Goal: Information Seeking & Learning: Learn about a topic

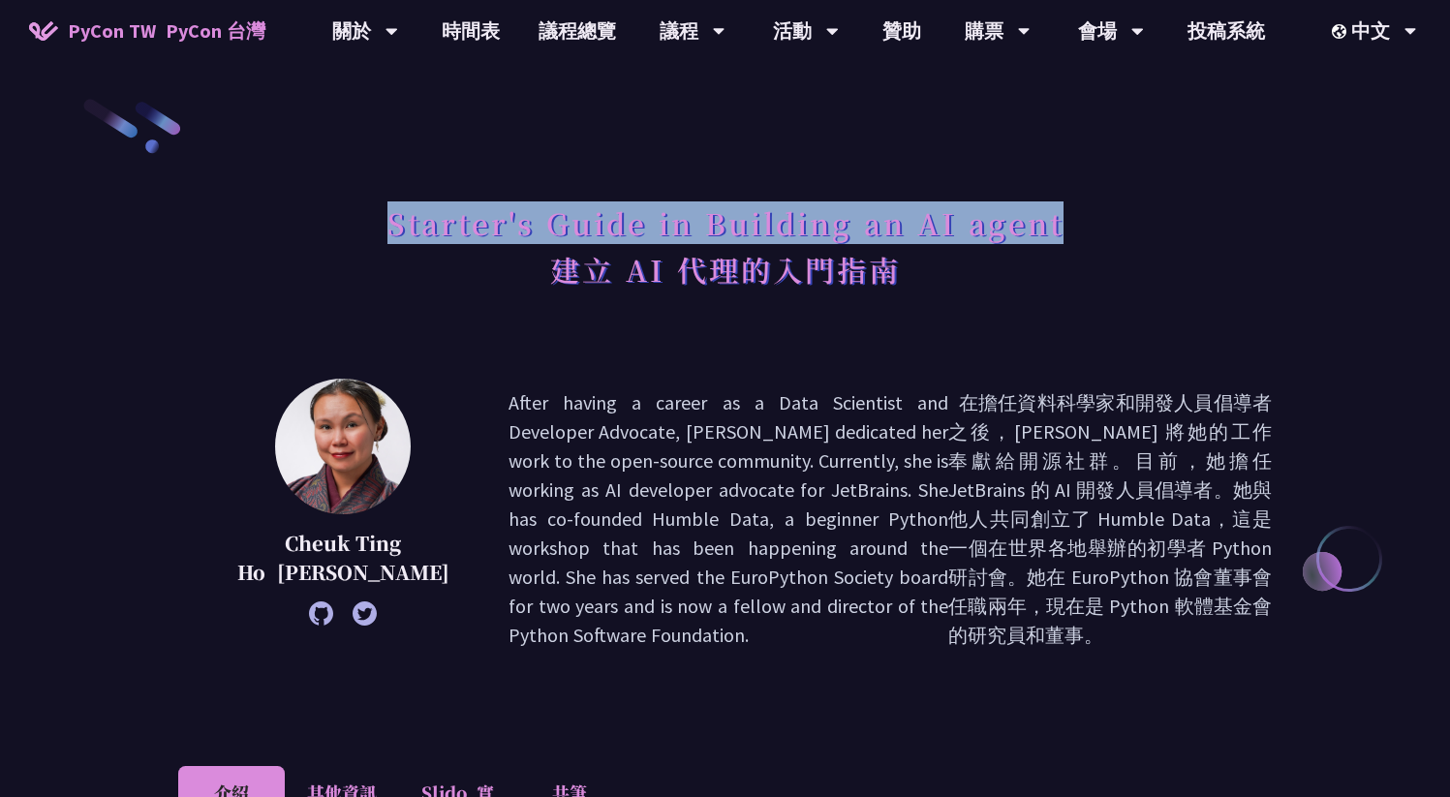
drag, startPoint x: 368, startPoint y: 216, endPoint x: 1094, endPoint y: 227, distance: 725.5
click at [1094, 227] on div "Starter's Guide in Building an AI agent 建立 AI 代理的入門指南" at bounding box center [725, 272] width 1094 height 156
copy h1 "Starter's Guide in Building an AI agent"
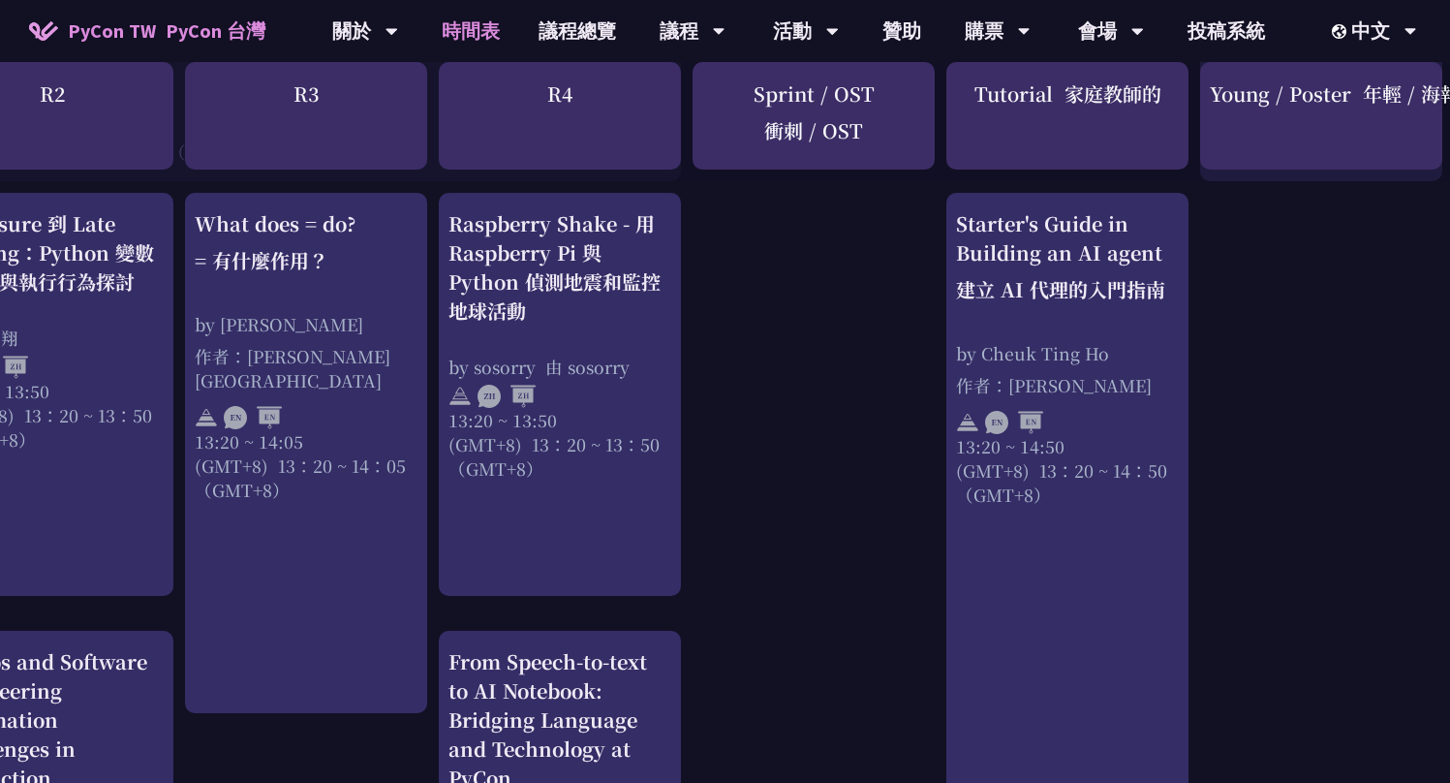
scroll to position [2086, 596]
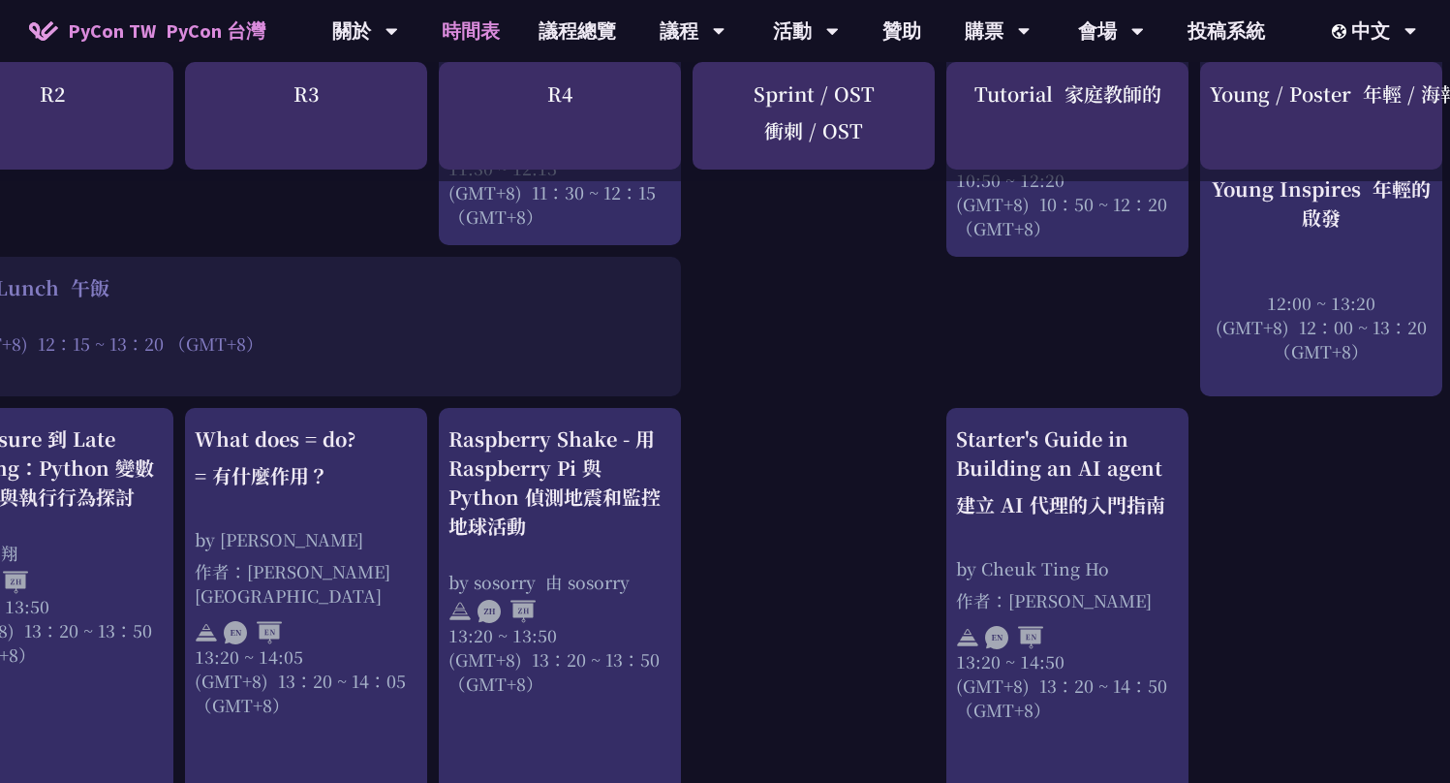
click at [995, 100] on div "Tutorial 家庭教師的" at bounding box center [1067, 116] width 242 height 108
click at [995, 99] on div "Tutorial 家庭教師的" at bounding box center [1067, 116] width 242 height 108
copy div "Tutorial"
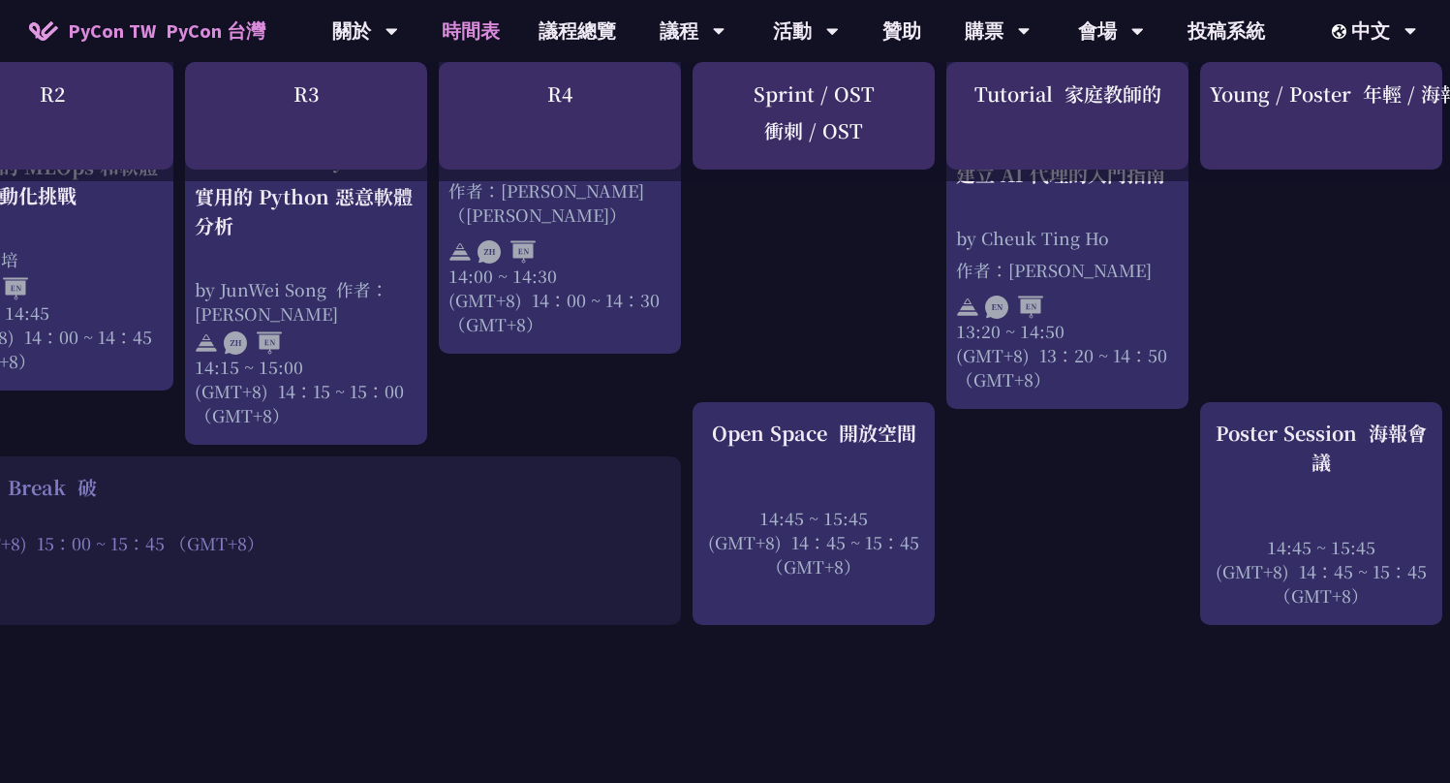
scroll to position [3132, 610]
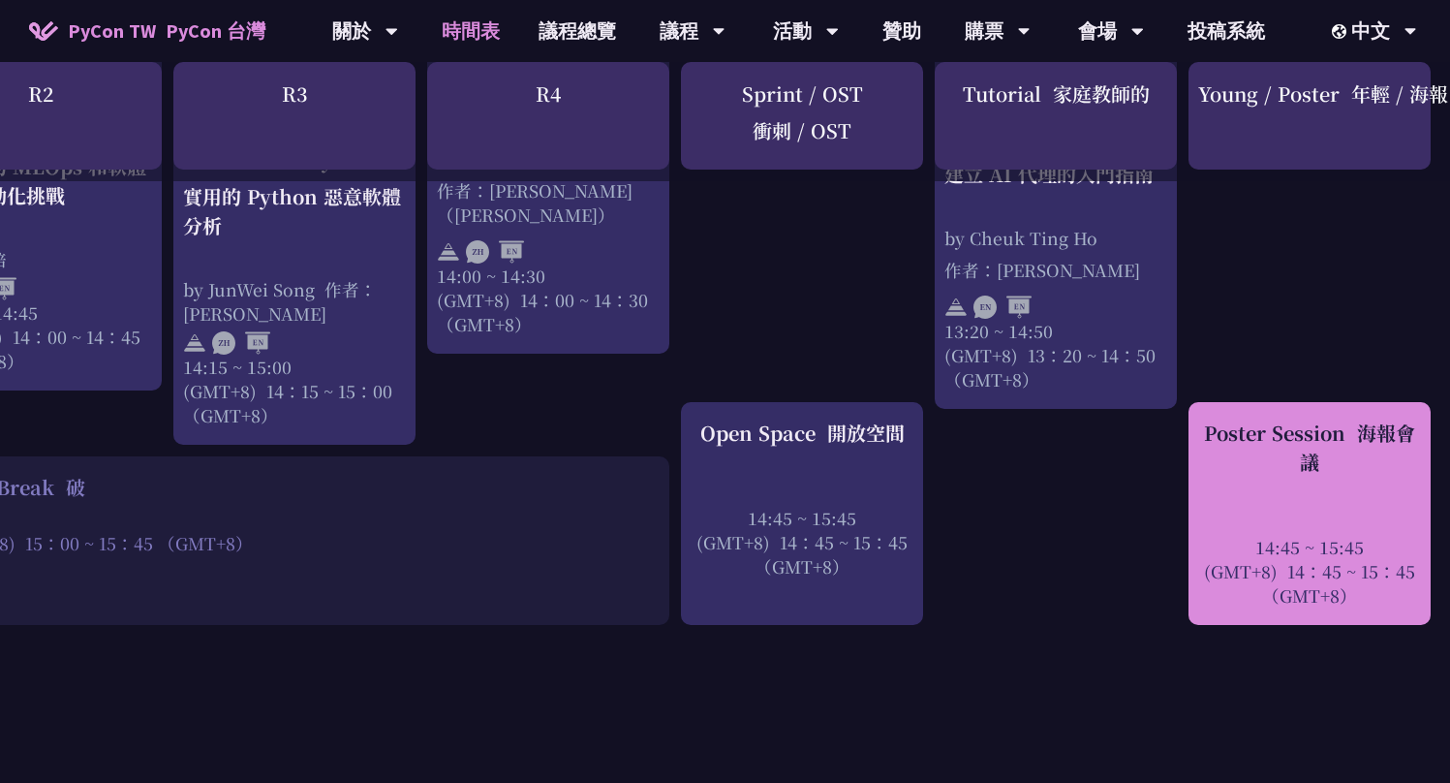
click at [1301, 469] on font "海報會議" at bounding box center [1357, 446] width 115 height 57
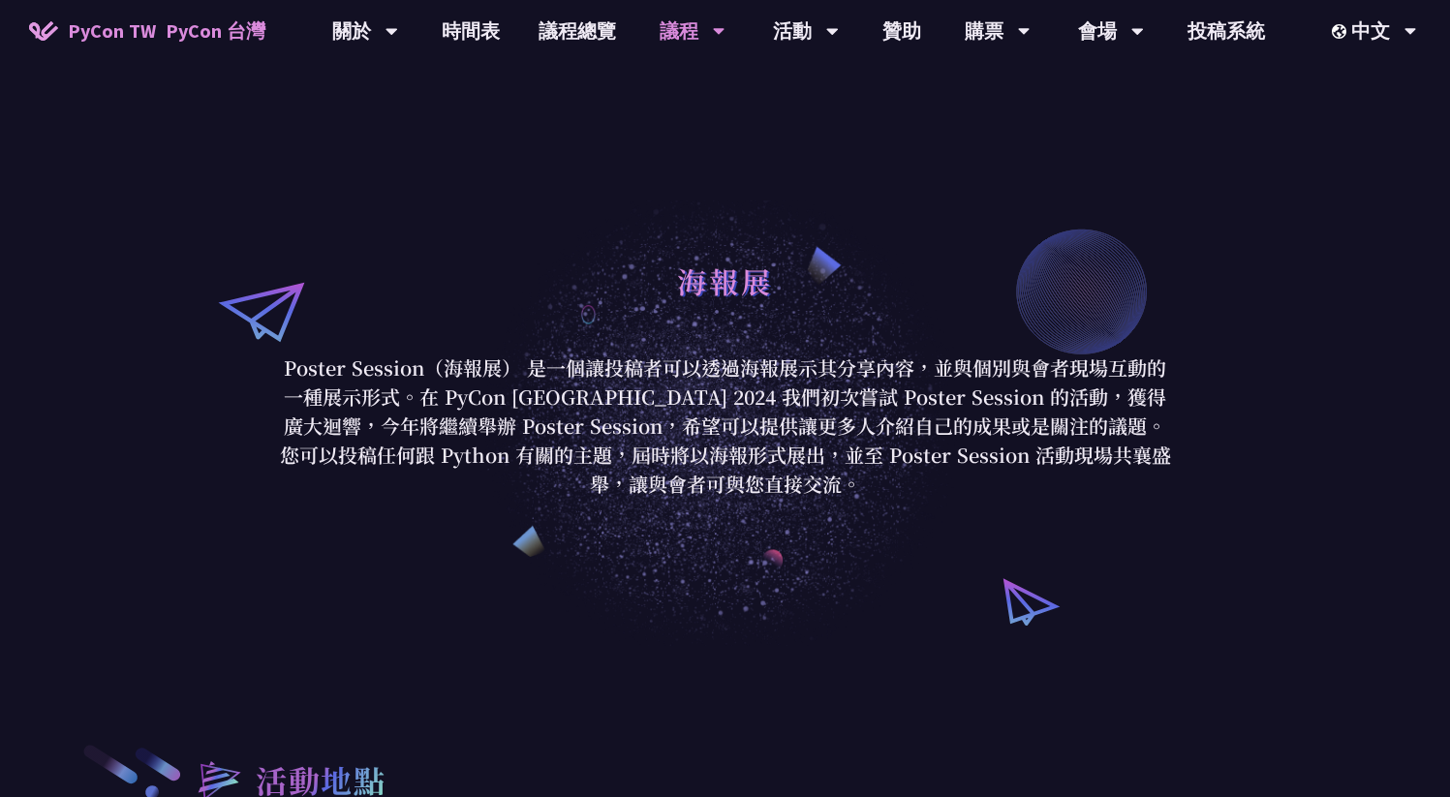
scroll to position [370, 0]
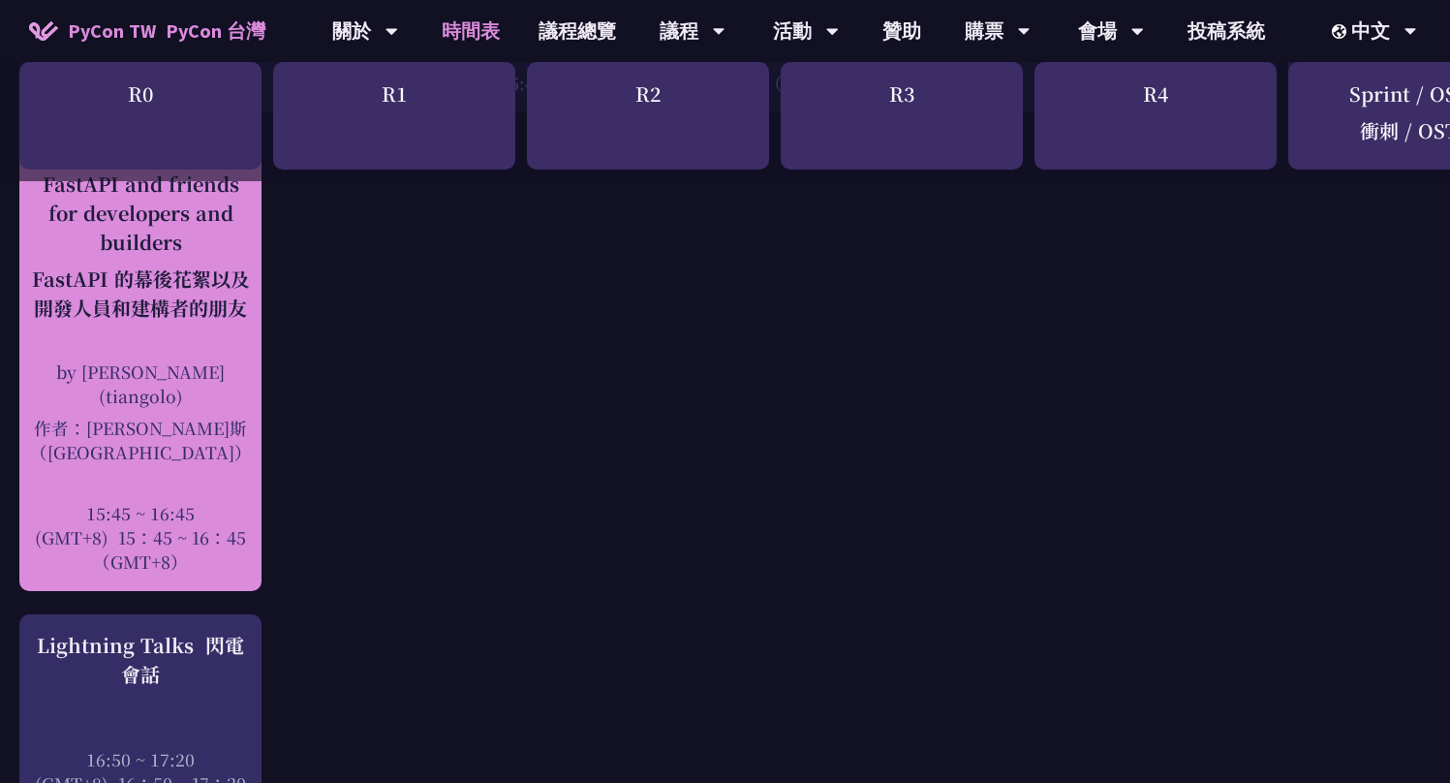
scroll to position [3432, 0]
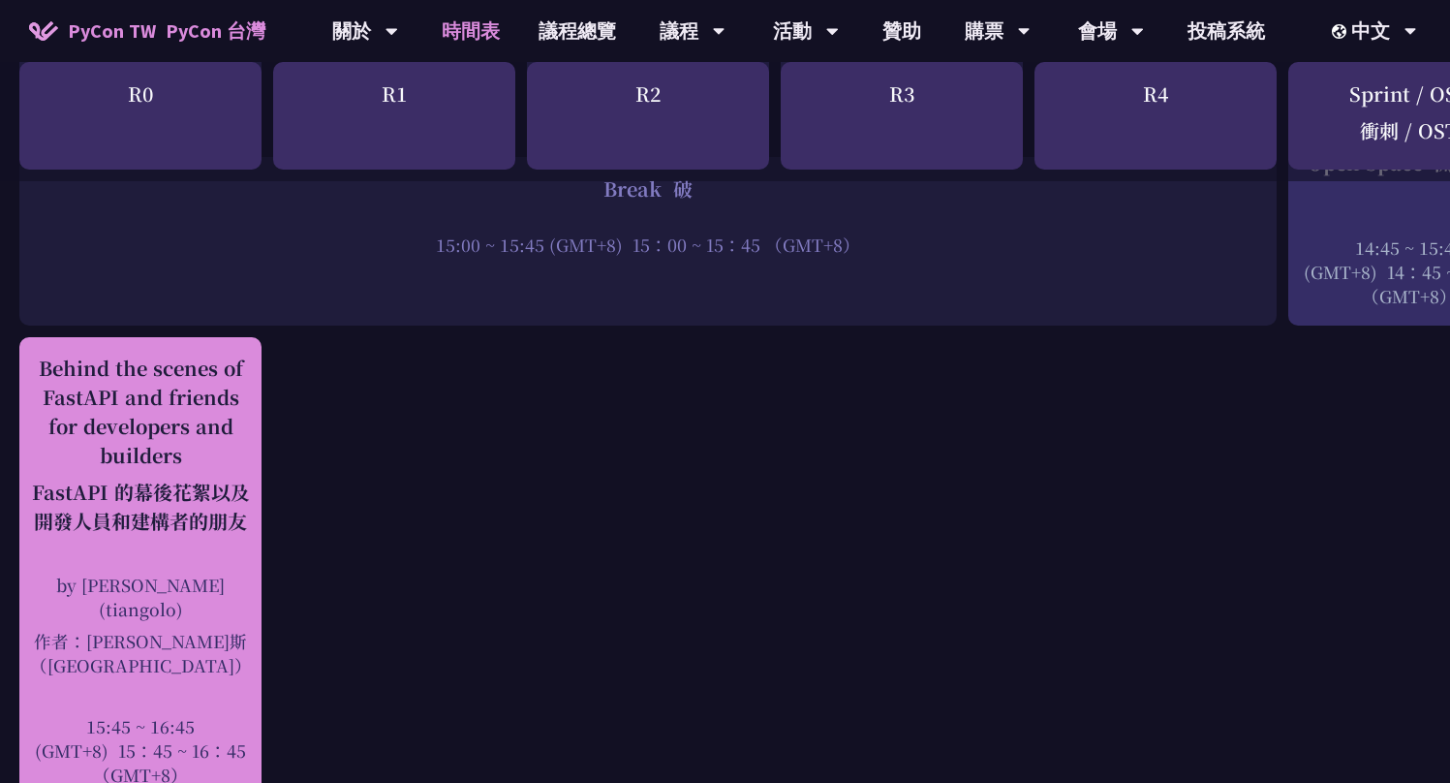
click at [170, 437] on div "Behind the scenes of FastAPI and friends for developers and builders FastAPI 的幕…" at bounding box center [140, 449] width 223 height 190
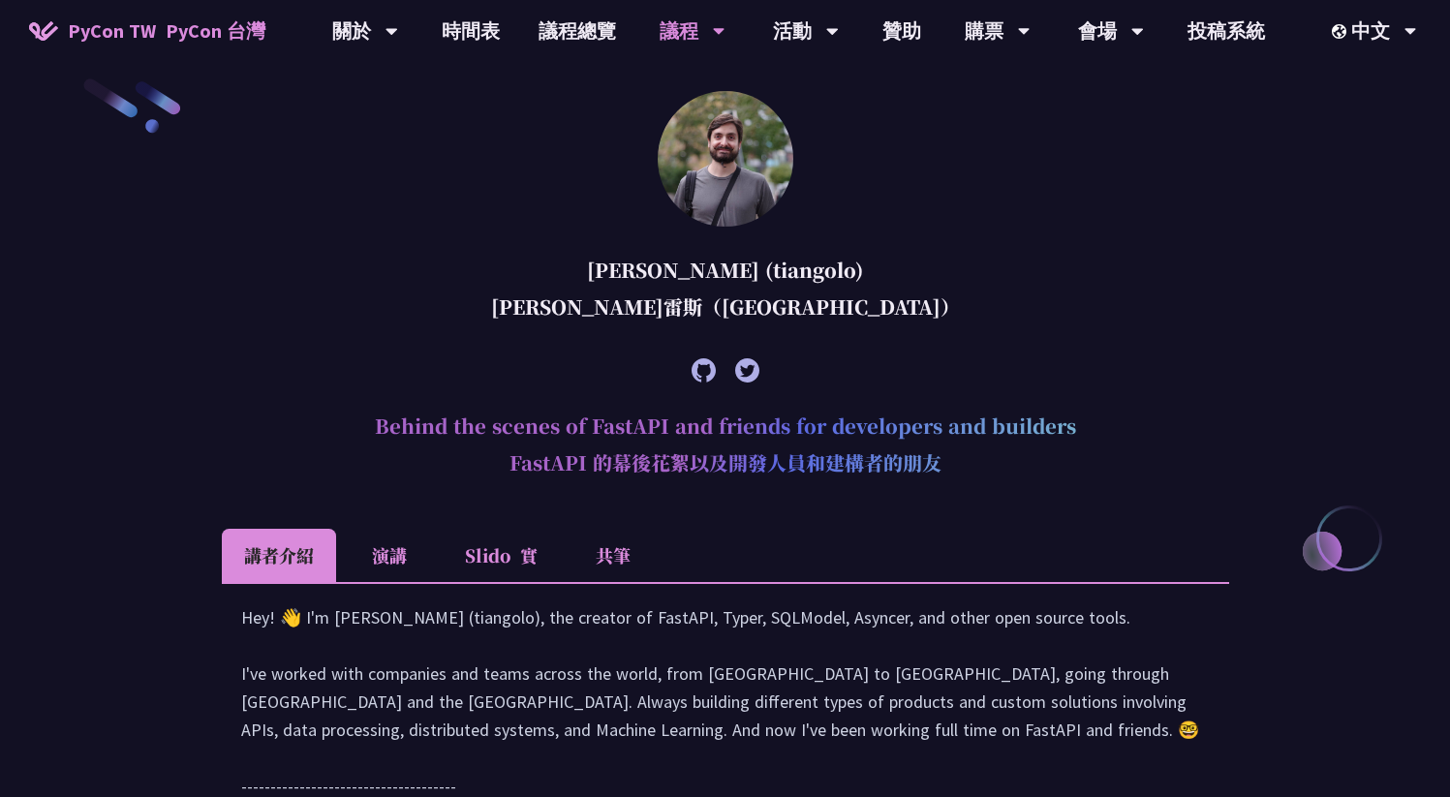
scroll to position [561, 0]
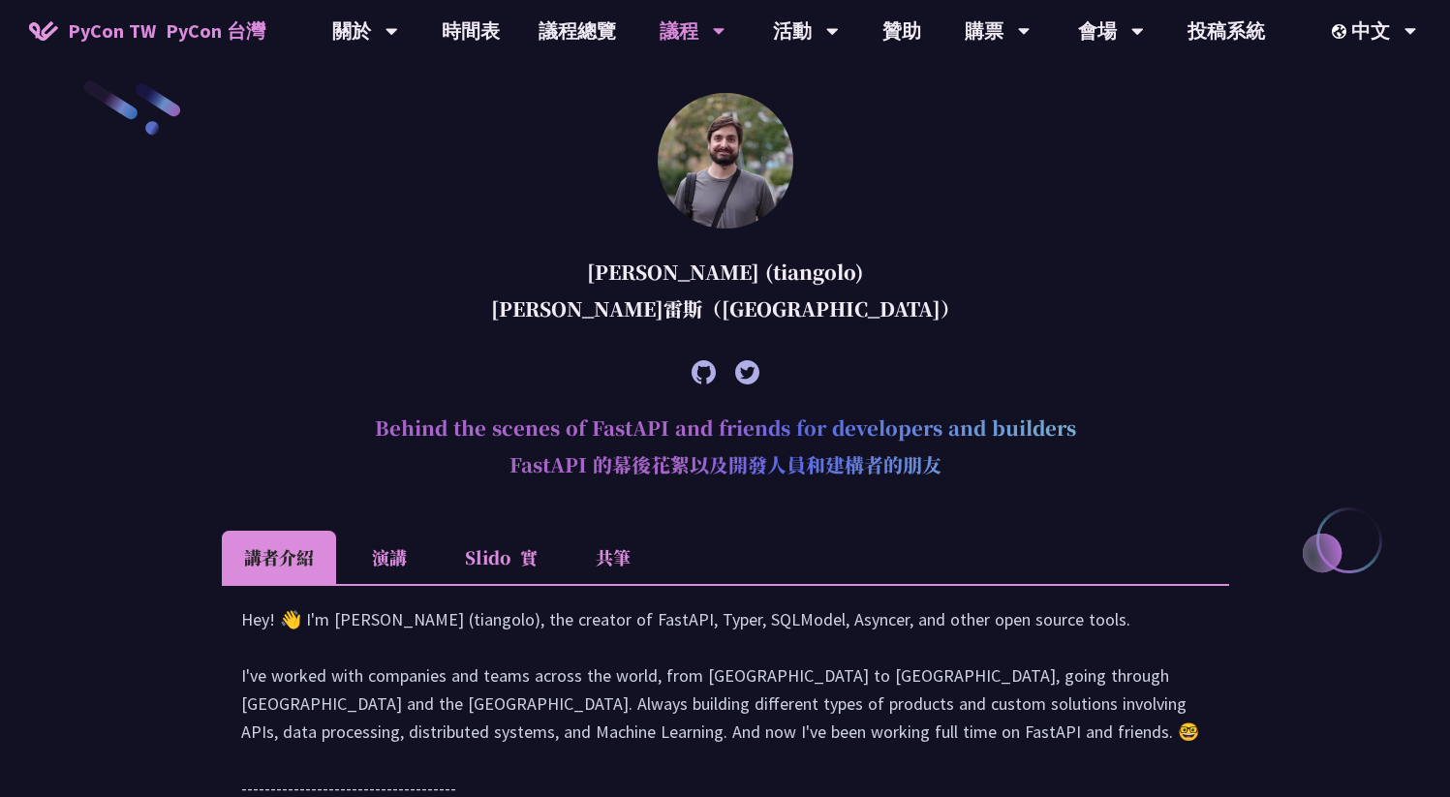
drag, startPoint x: 397, startPoint y: 439, endPoint x: 1136, endPoint y: 436, distance: 739.0
click at [1136, 436] on h2 "Behind the scenes of FastAPI and friends for developers and builders FastAPI 的幕…" at bounding box center [725, 450] width 1007 height 103
copy h2 "Behind the scenes of FastAPI and friends for developers and builders"
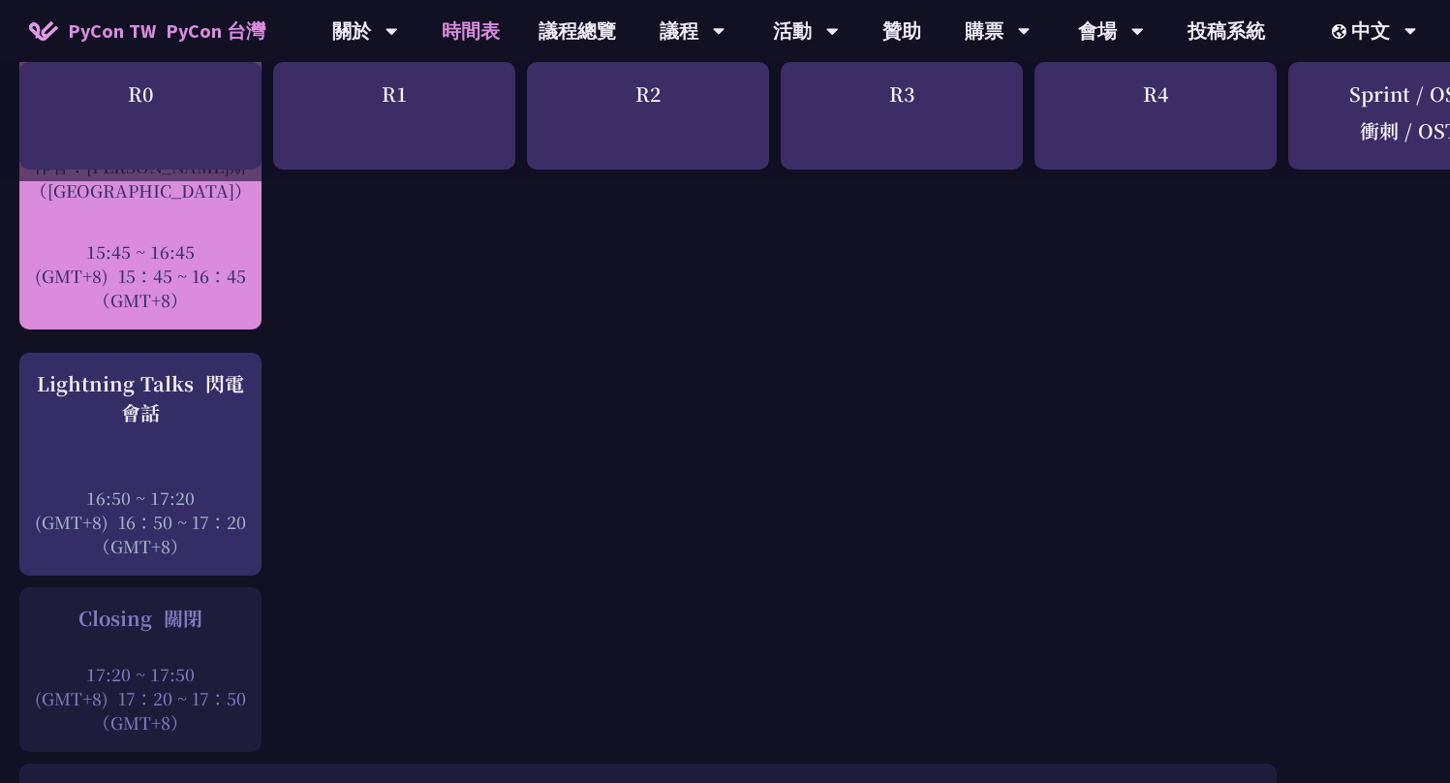
scroll to position [4014, 0]
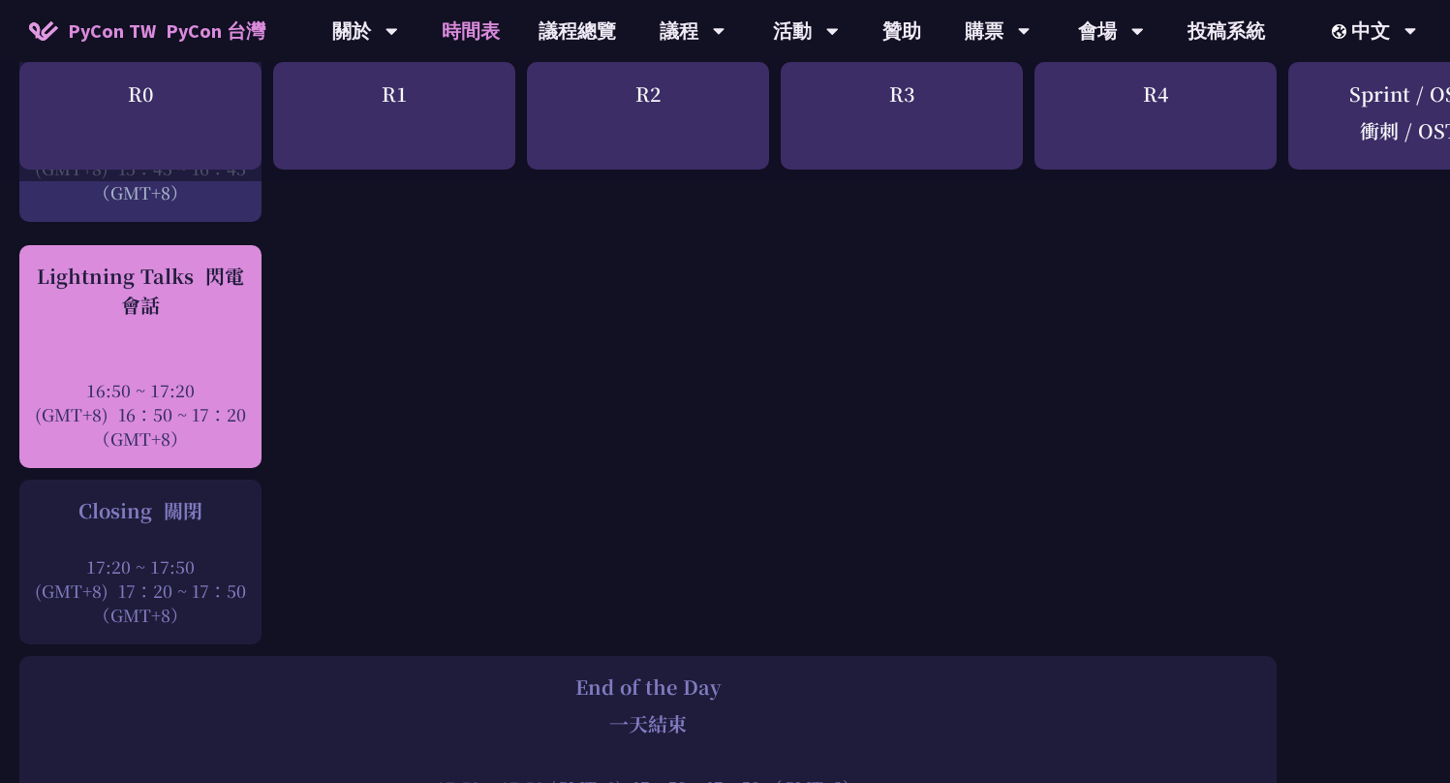
click at [207, 382] on div "16:50 ~ 17:20 (GMT+8) 16：50 ~ 17：20 （GMT+8）" at bounding box center [140, 414] width 223 height 73
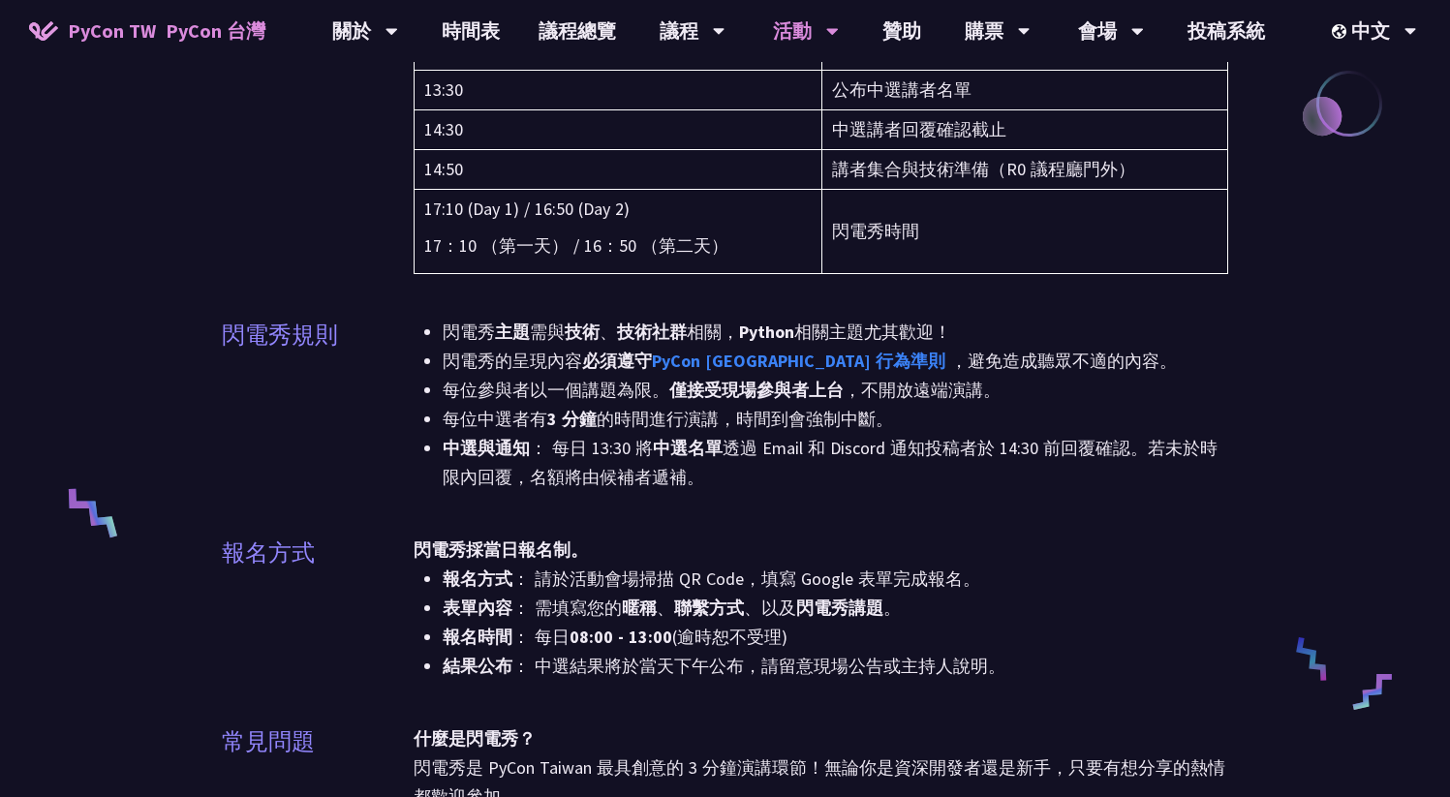
scroll to position [659, 0]
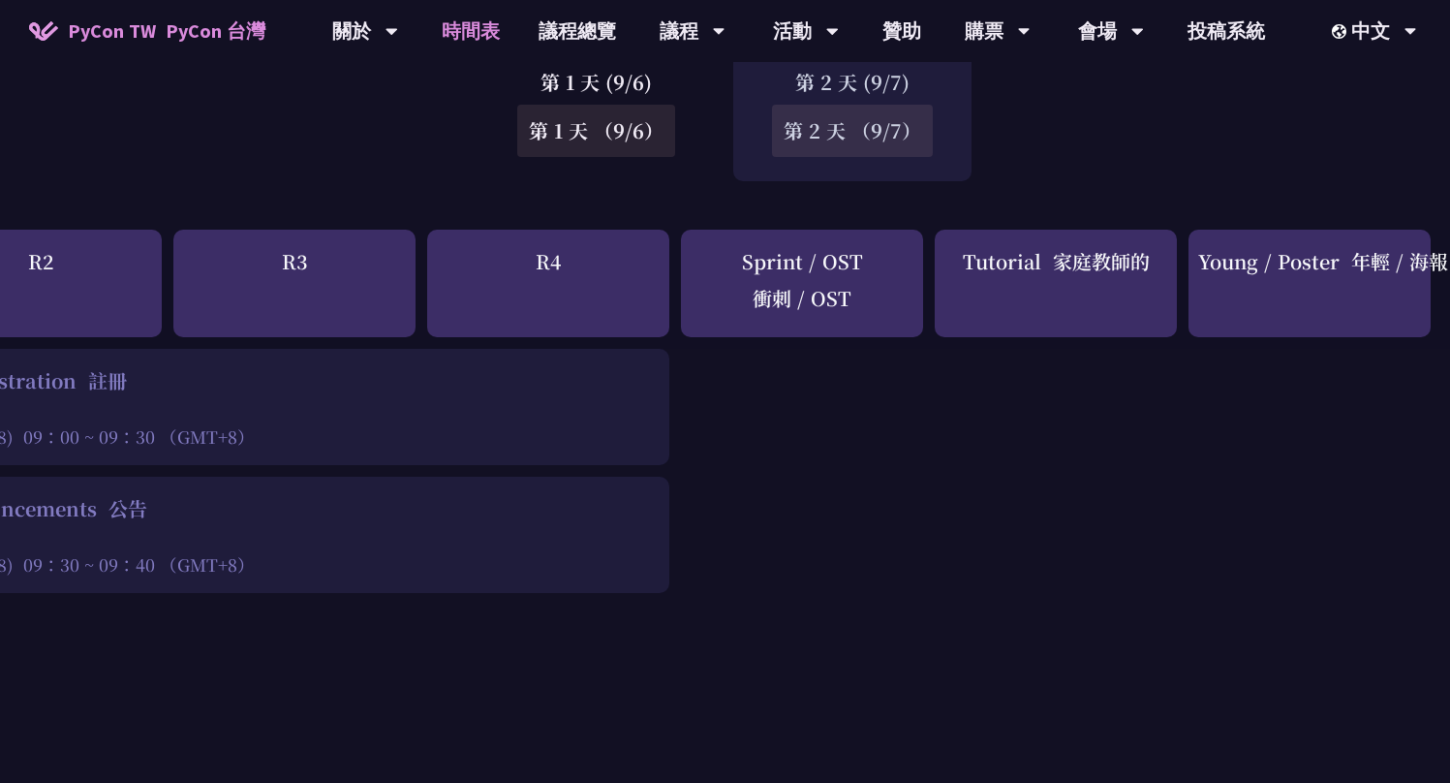
scroll to position [0, 610]
